Goal: Check status: Check status

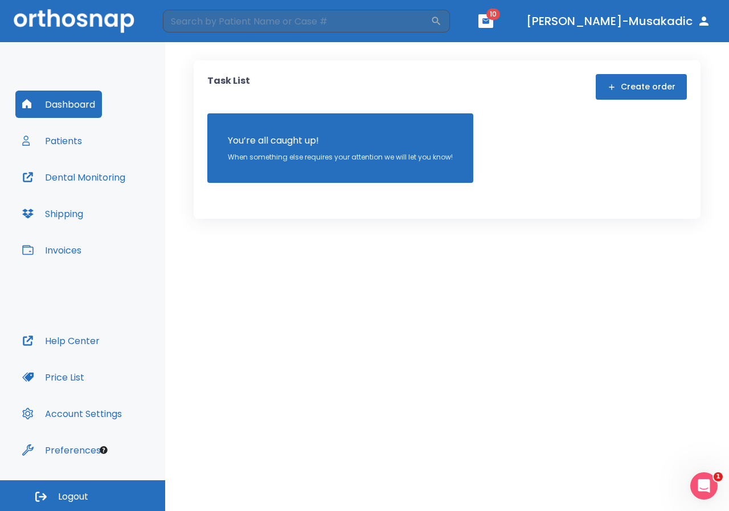
click at [50, 142] on button "Patients" at bounding box center [51, 140] width 73 height 27
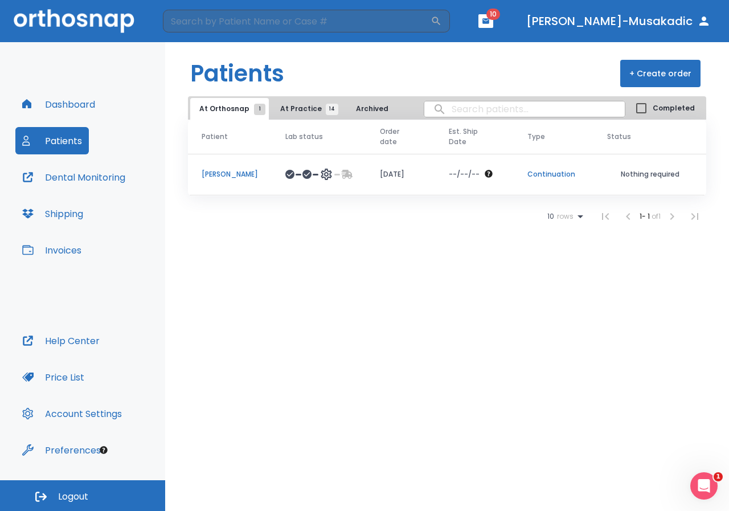
click at [311, 175] on icon at bounding box center [307, 174] width 7 height 7
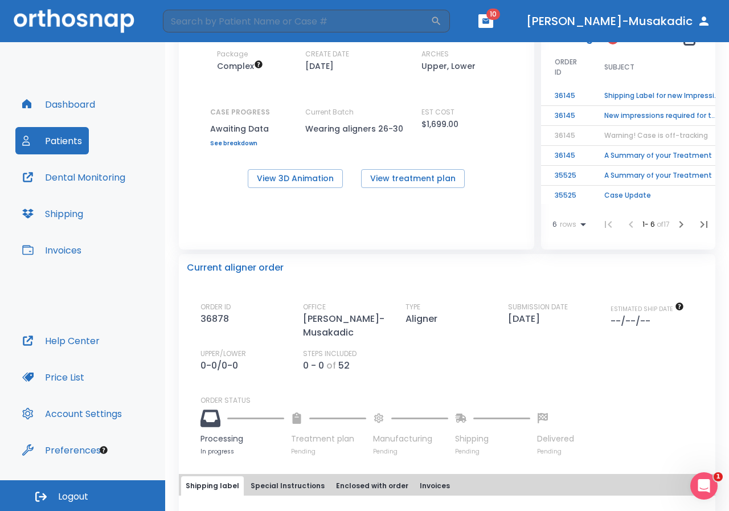
scroll to position [71, 0]
